Goal: Task Accomplishment & Management: Manage account settings

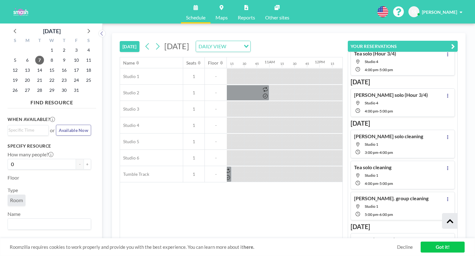
scroll to position [126, 0]
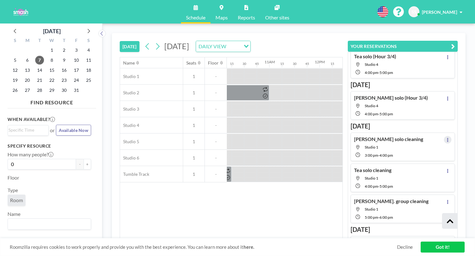
click at [449, 138] on icon at bounding box center [447, 140] width 3 height 4
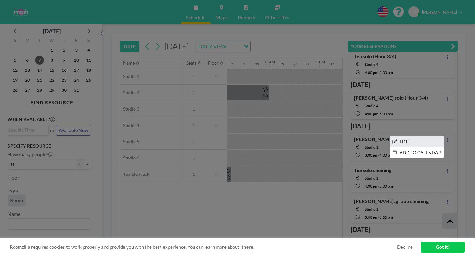
click at [438, 137] on li "EDIT" at bounding box center [417, 142] width 54 height 11
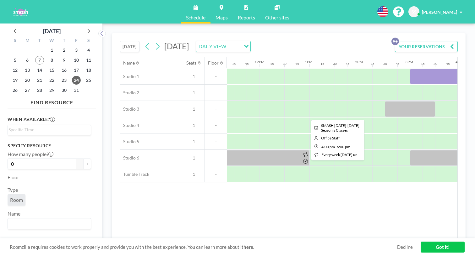
scroll to position [0, 602]
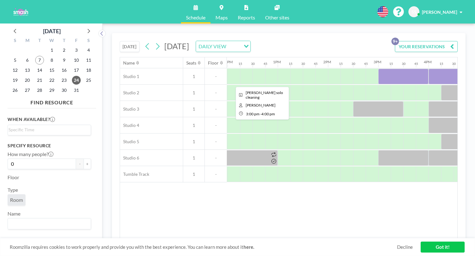
click at [378, 69] on div at bounding box center [403, 77] width 50 height 16
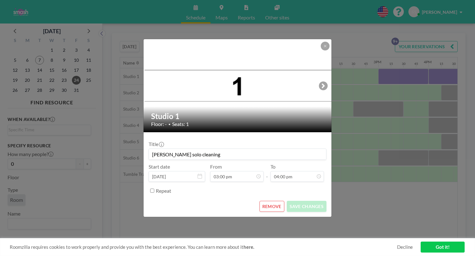
click at [220, 149] on input "[PERSON_NAME] solo cleaning" at bounding box center [237, 154] width 177 height 11
click at [219, 149] on input "[PERSON_NAME] solo cleaning" at bounding box center [237, 154] width 177 height 11
type input "[PERSON_NAME] solo cleaning (4/4)"
click at [298, 201] on button "SAVE CHANGES" at bounding box center [307, 206] width 40 height 11
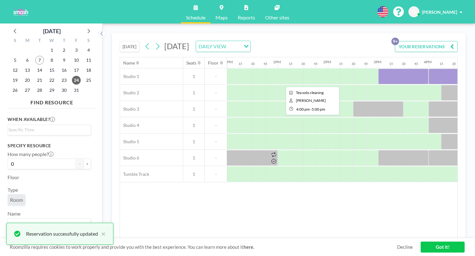
click at [428, 69] on div at bounding box center [453, 77] width 50 height 16
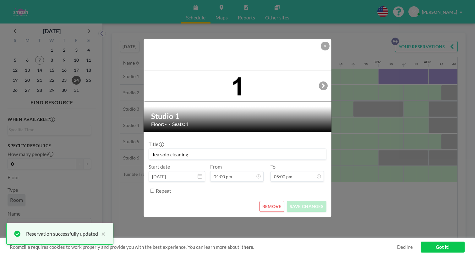
click at [259, 153] on input "Tea solo cleaning" at bounding box center [237, 154] width 177 height 11
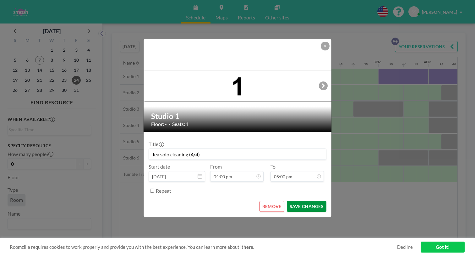
type input "Tea solo cleaning (4/4)"
click at [301, 201] on button "SAVE CHANGES" at bounding box center [307, 206] width 40 height 11
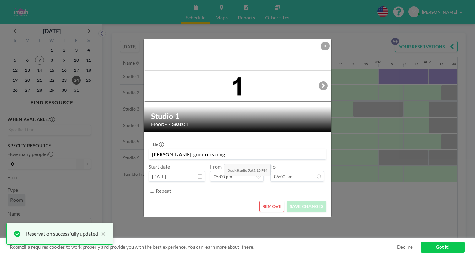
click at [222, 149] on input "[PERSON_NAME]. group cleaning" at bounding box center [237, 154] width 177 height 11
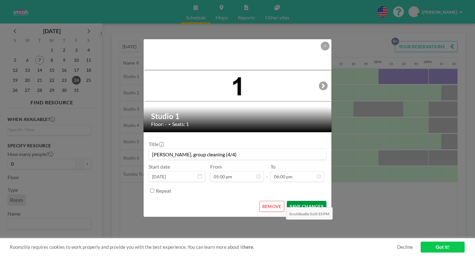
type input "[PERSON_NAME]. group cleaning (4/4)"
click at [287, 201] on button "SAVE CHANGES" at bounding box center [307, 206] width 40 height 11
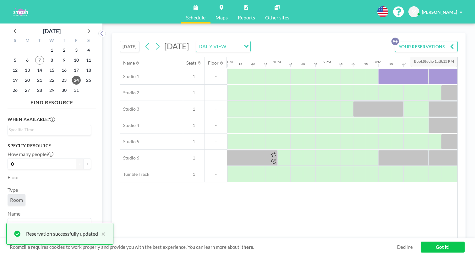
click at [439, 41] on button "YOUR RESERVATIONS 9+" at bounding box center [426, 46] width 63 height 11
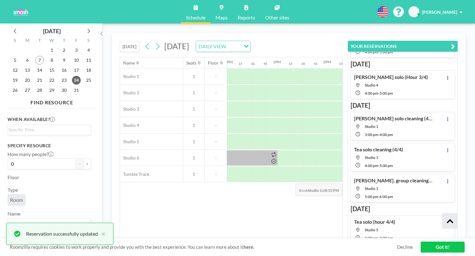
scroll to position [147, 0]
click at [449, 219] on button at bounding box center [448, 223] width 8 height 8
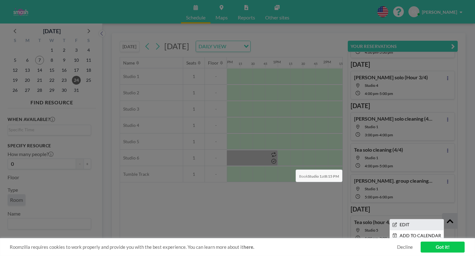
click at [433, 220] on li "EDIT" at bounding box center [417, 225] width 54 height 11
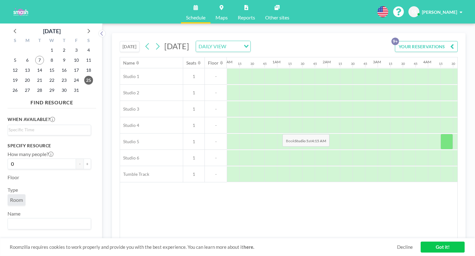
scroll to position [0, 520]
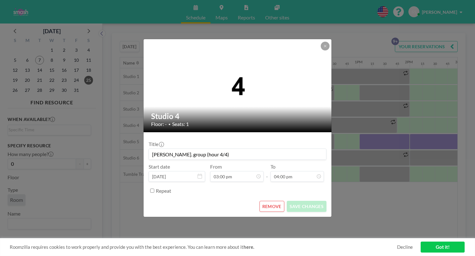
click at [267, 201] on button "REMOVE" at bounding box center [271, 206] width 25 height 11
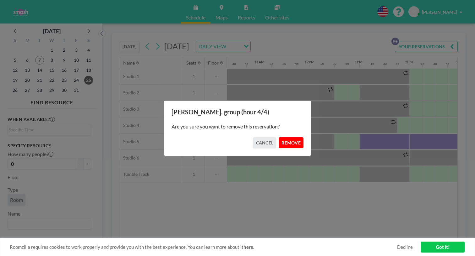
click at [284, 139] on button "REMOVE" at bounding box center [290, 142] width 25 height 11
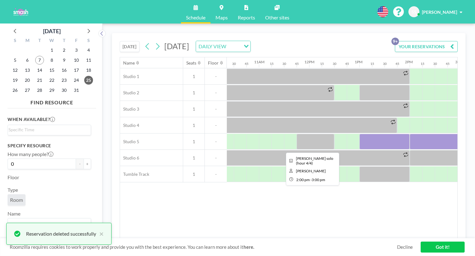
click at [409, 134] on div at bounding box center [434, 142] width 50 height 16
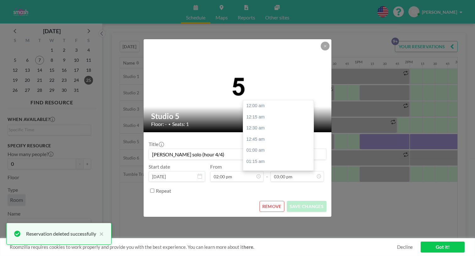
scroll to position [584, 0]
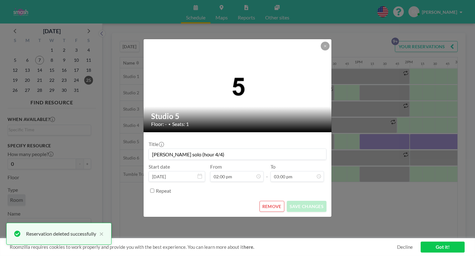
click at [269, 201] on button "REMOVE" at bounding box center [271, 206] width 25 height 11
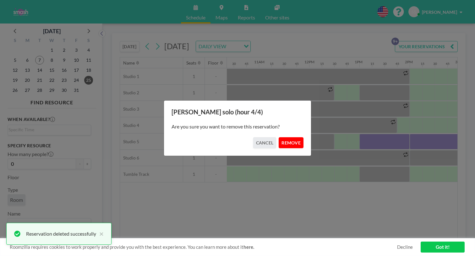
click at [284, 142] on button "REMOVE" at bounding box center [290, 142] width 25 height 11
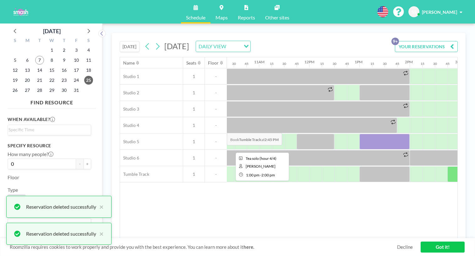
click at [359, 134] on div at bounding box center [384, 142] width 50 height 16
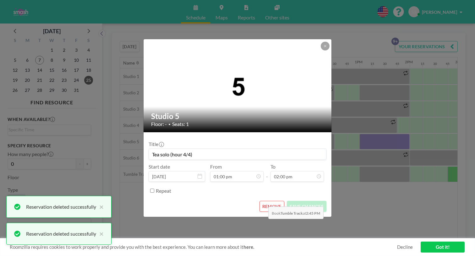
click at [266, 201] on button "REMOVE" at bounding box center [271, 206] width 25 height 11
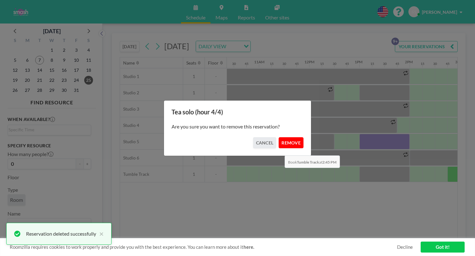
click at [282, 141] on button "REMOVE" at bounding box center [290, 142] width 25 height 11
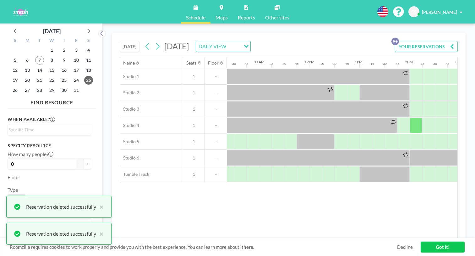
click at [201, 15] on span "Schedule" at bounding box center [195, 17] width 19 height 5
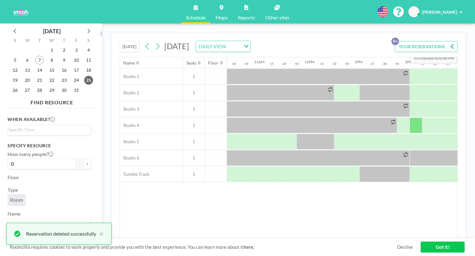
click at [418, 41] on button "YOUR RESERVATIONS 9+" at bounding box center [426, 46] width 63 height 11
